Goal: Information Seeking & Learning: Learn about a topic

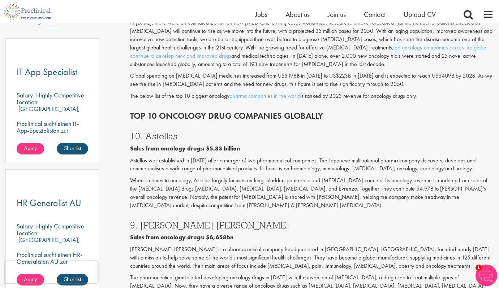
click at [288, 180] on p "When it comes to oncology, Astellas largely focuses on lung, bladder, pancreati…" at bounding box center [311, 193] width 363 height 33
click at [276, 190] on p "When it comes to oncology, Astellas largely focuses on lung, bladder, pancreati…" at bounding box center [311, 193] width 363 height 33
click at [275, 197] on p "When it comes to oncology, Astellas largely focuses on lung, bladder, pancreati…" at bounding box center [311, 193] width 363 height 33
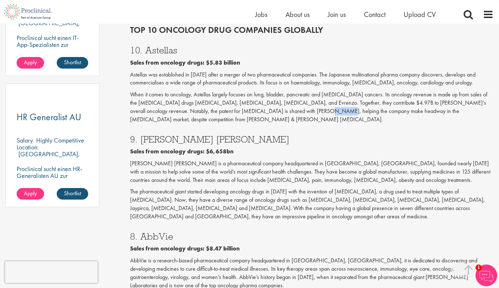
scroll to position [488, 0]
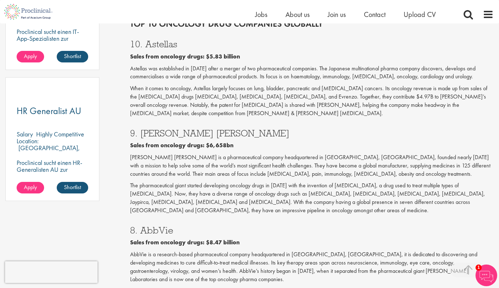
click at [271, 158] on p "[PERSON_NAME] [PERSON_NAME] is a pharmaceutical company headquartered in [GEOGR…" at bounding box center [311, 166] width 363 height 25
click at [255, 168] on p "[PERSON_NAME] [PERSON_NAME] is a pharmaceutical company headquartered in [GEOGR…" at bounding box center [311, 166] width 363 height 25
click at [262, 182] on p "The pharmaceutical giant started developing oncology drugs in [DATE] with the i…" at bounding box center [311, 198] width 363 height 33
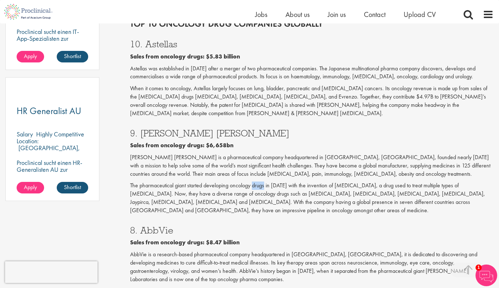
click at [262, 182] on p "The pharmaceutical giant started developing oncology drugs in [DATE] with the i…" at bounding box center [311, 198] width 363 height 33
click at [251, 185] on p "The pharmaceutical giant started developing oncology drugs in [DATE] with the i…" at bounding box center [311, 198] width 363 height 33
click at [264, 196] on p "The pharmaceutical giant started developing oncology drugs in [DATE] with the i…" at bounding box center [311, 198] width 363 height 33
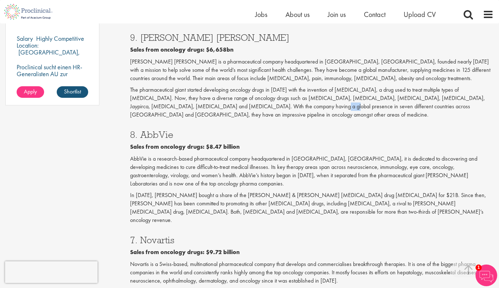
scroll to position [585, 0]
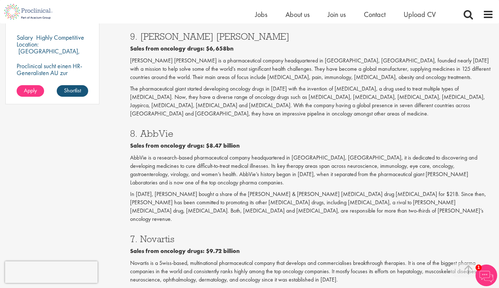
click at [256, 190] on p "In [DATE], [PERSON_NAME] bought a share of the [PERSON_NAME] & [PERSON_NAME] [M…" at bounding box center [311, 206] width 363 height 33
click at [258, 190] on p "In [DATE], [PERSON_NAME] bought a share of the [PERSON_NAME] & [PERSON_NAME] [M…" at bounding box center [311, 206] width 363 height 33
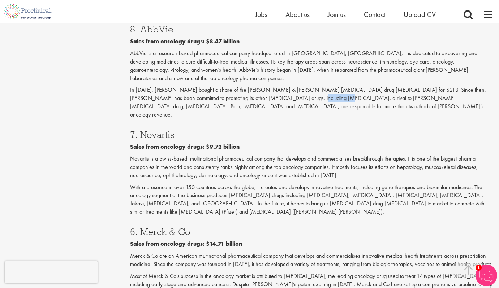
scroll to position [690, 0]
click at [263, 154] on p "Novartis is a Swiss-based, multinational pharmaceutical company that develops a…" at bounding box center [311, 166] width 363 height 25
click at [266, 183] on p "With a presence in over 150 countries across the globe, it creates and develops…" at bounding box center [311, 199] width 363 height 33
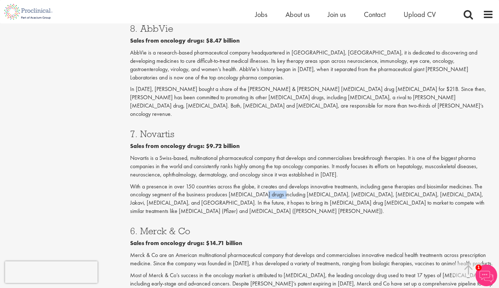
click at [270, 183] on p "With a presence in over 150 countries across the globe, it creates and develops…" at bounding box center [311, 199] width 363 height 33
click at [271, 183] on p "With a presence in over 150 countries across the globe, it creates and develops…" at bounding box center [311, 199] width 363 height 33
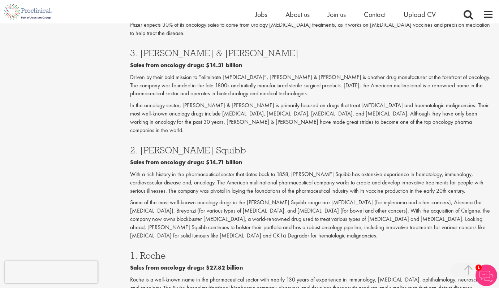
scroll to position [1152, 0]
click at [285, 276] on p "Roche is a well-known name in the pharmaceutical sector with nearly 130 years o…" at bounding box center [311, 288] width 363 height 25
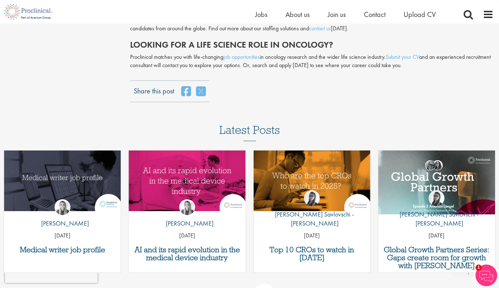
scroll to position [1498, 0]
